Goal: Navigation & Orientation: Find specific page/section

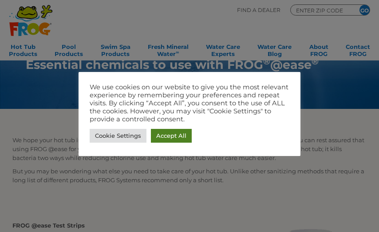
click at [167, 139] on link "Accept All" at bounding box center [171, 136] width 41 height 14
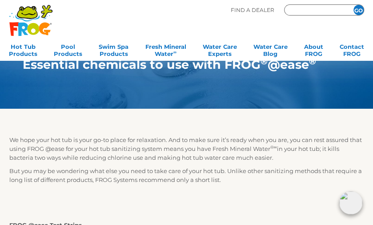
click at [298, 11] on input "Zip Code Form" at bounding box center [315, 10] width 53 height 8
type input "07024"
click at [357, 7] on input "GO" at bounding box center [358, 10] width 10 height 10
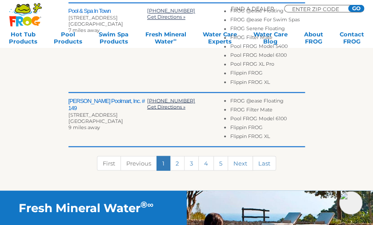
scroll to position [488, 0]
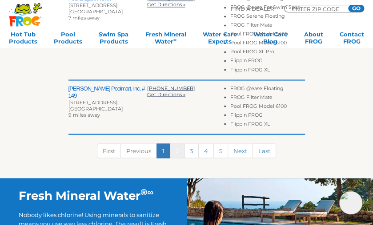
click at [178, 145] on link "2" at bounding box center [177, 150] width 15 height 15
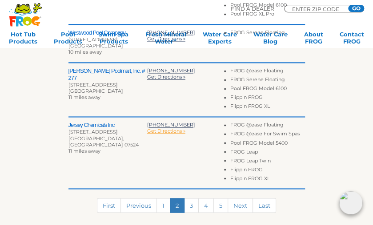
scroll to position [478, 0]
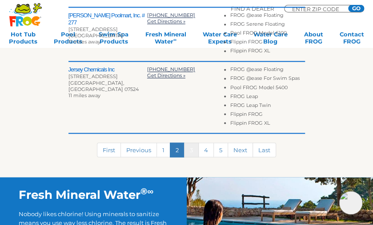
click at [192, 143] on link "3" at bounding box center [191, 150] width 15 height 15
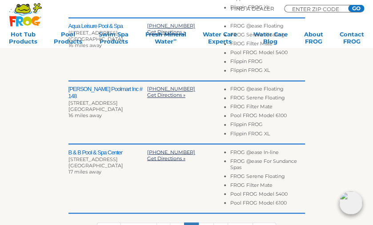
scroll to position [473, 0]
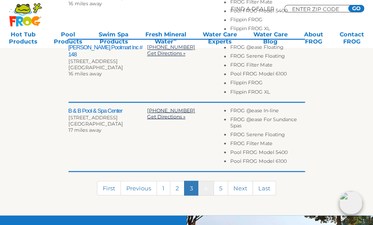
click at [204, 183] on link "4" at bounding box center [206, 188] width 16 height 15
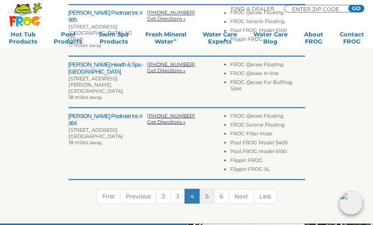
scroll to position [544, 0]
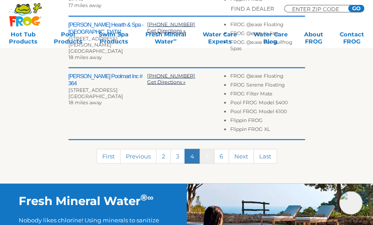
click at [206, 149] on link "5" at bounding box center [206, 156] width 15 height 15
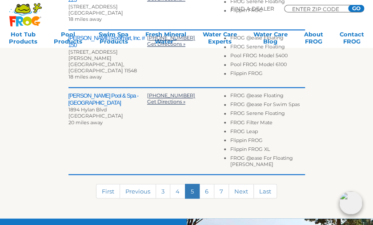
scroll to position [477, 0]
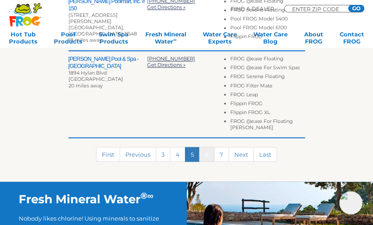
click at [208, 147] on link "6" at bounding box center [206, 154] width 15 height 15
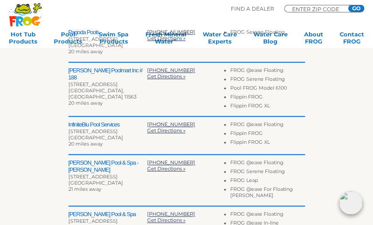
scroll to position [397, 0]
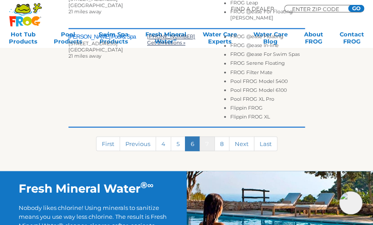
click at [206, 147] on link "7" at bounding box center [206, 143] width 15 height 15
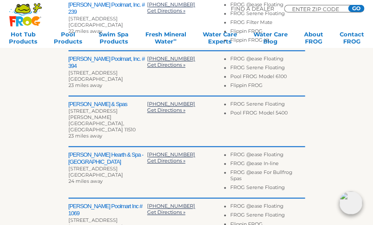
scroll to position [433, 0]
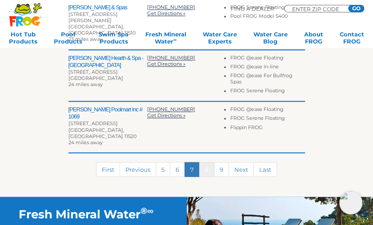
click at [207, 162] on link "8" at bounding box center [206, 169] width 15 height 15
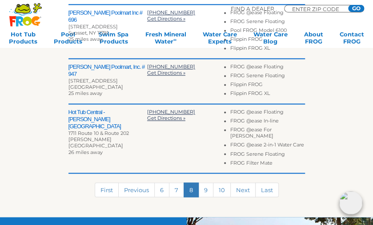
scroll to position [455, 0]
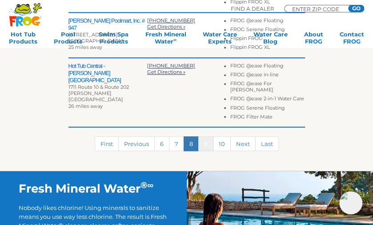
click at [208, 144] on link "9" at bounding box center [205, 143] width 15 height 15
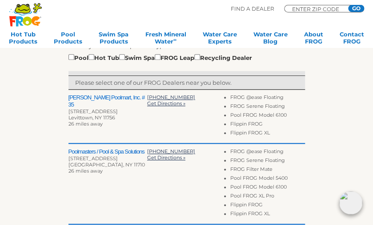
scroll to position [115, 0]
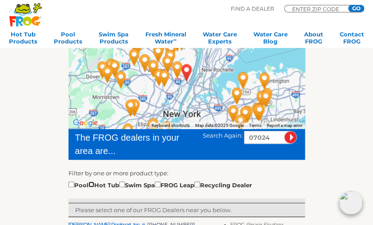
click at [93, 185] on input "checkbox" at bounding box center [91, 185] width 6 height 6
checkbox input "true"
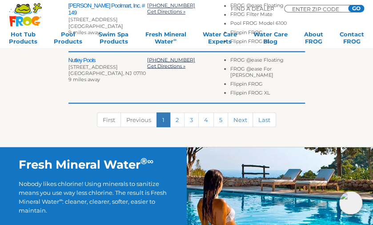
scroll to position [666, 0]
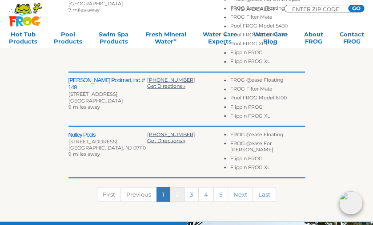
click at [175, 187] on link "2" at bounding box center [177, 194] width 15 height 15
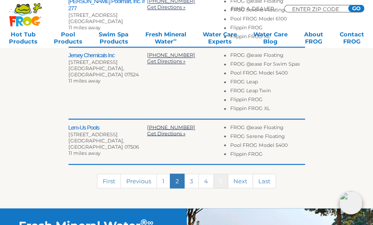
click at [223, 181] on link "5" at bounding box center [220, 181] width 15 height 15
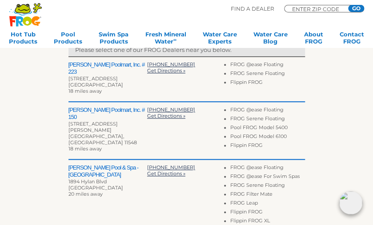
scroll to position [262, 0]
